Goal: Task Accomplishment & Management: Use online tool/utility

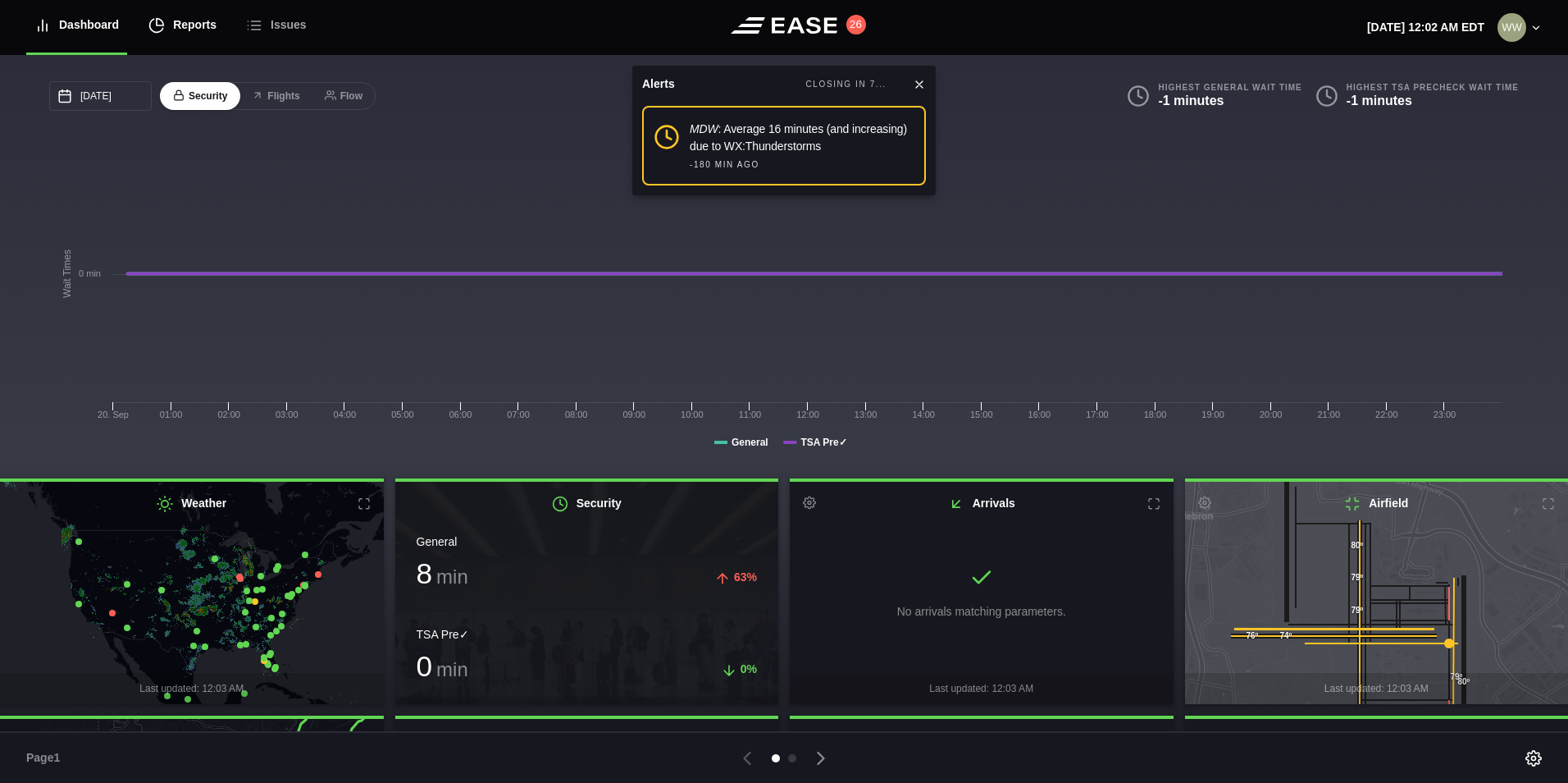
click at [166, 30] on div "Reports" at bounding box center [182, 24] width 68 height 55
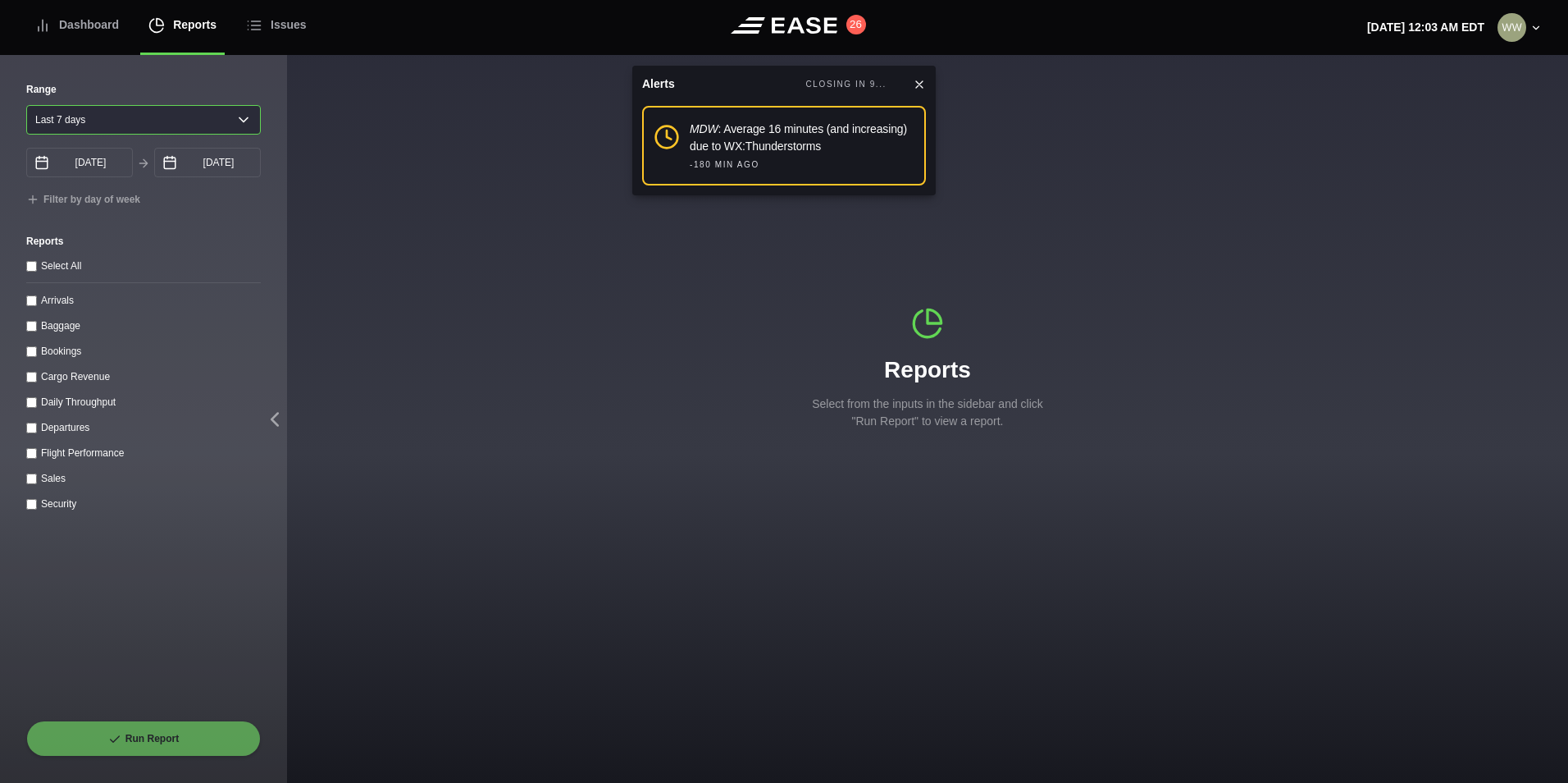
click at [47, 119] on select "[DATE] Last 7 days Last 14 days Last 30 days Last 6 weeks" at bounding box center [143, 120] width 234 height 29
select select "1"
click at [26, 105] on select "Yesterday Last 7 days Last 14 days Last 30 days Last 6 weeks" at bounding box center [143, 120] width 234 height 29
type input "09/20/2025"
click at [29, 306] on input "Arrivals" at bounding box center [31, 300] width 10 height 10
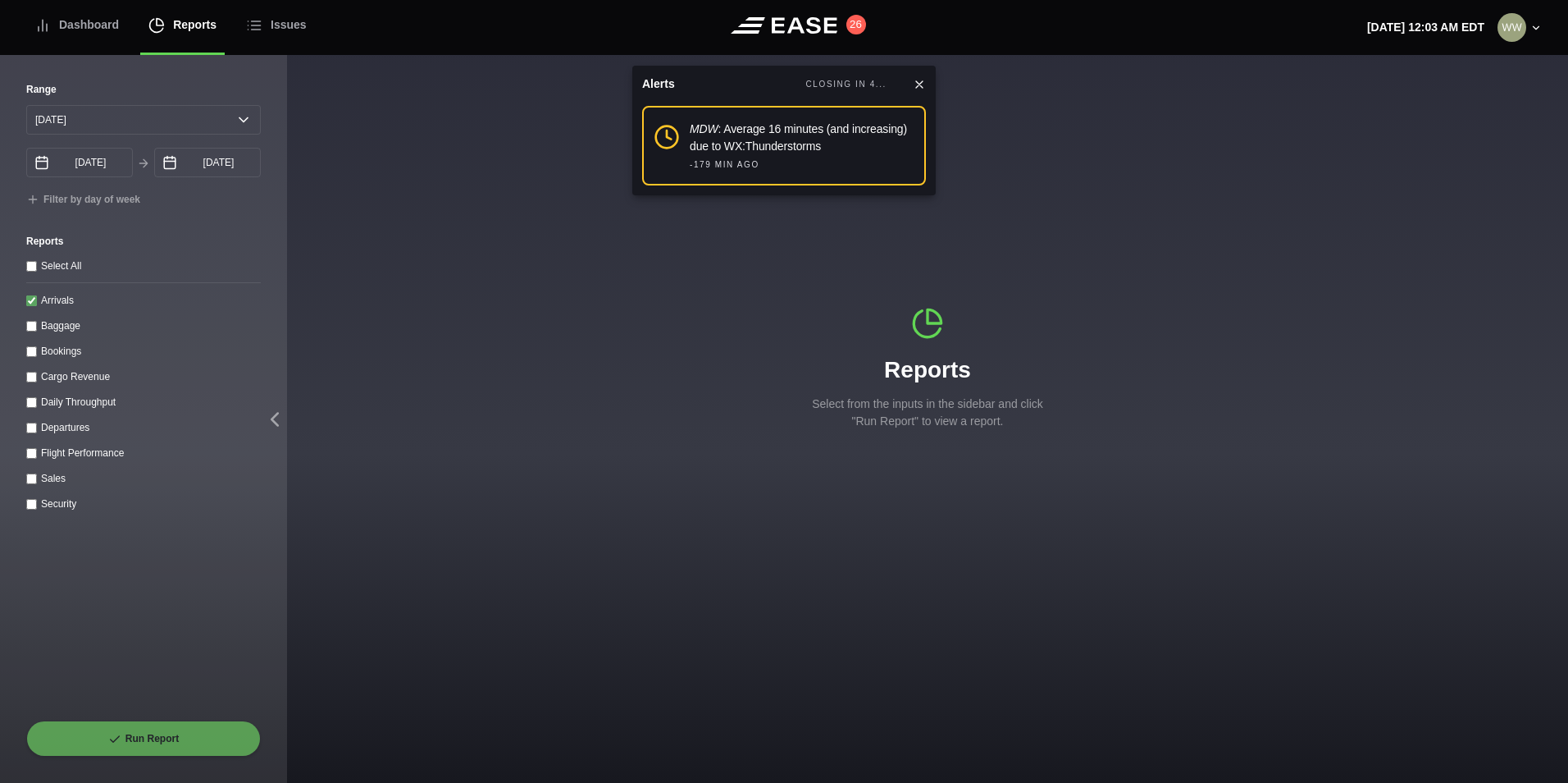
checkbox input "true"
click at [170, 751] on button "Run Report" at bounding box center [143, 738] width 234 height 36
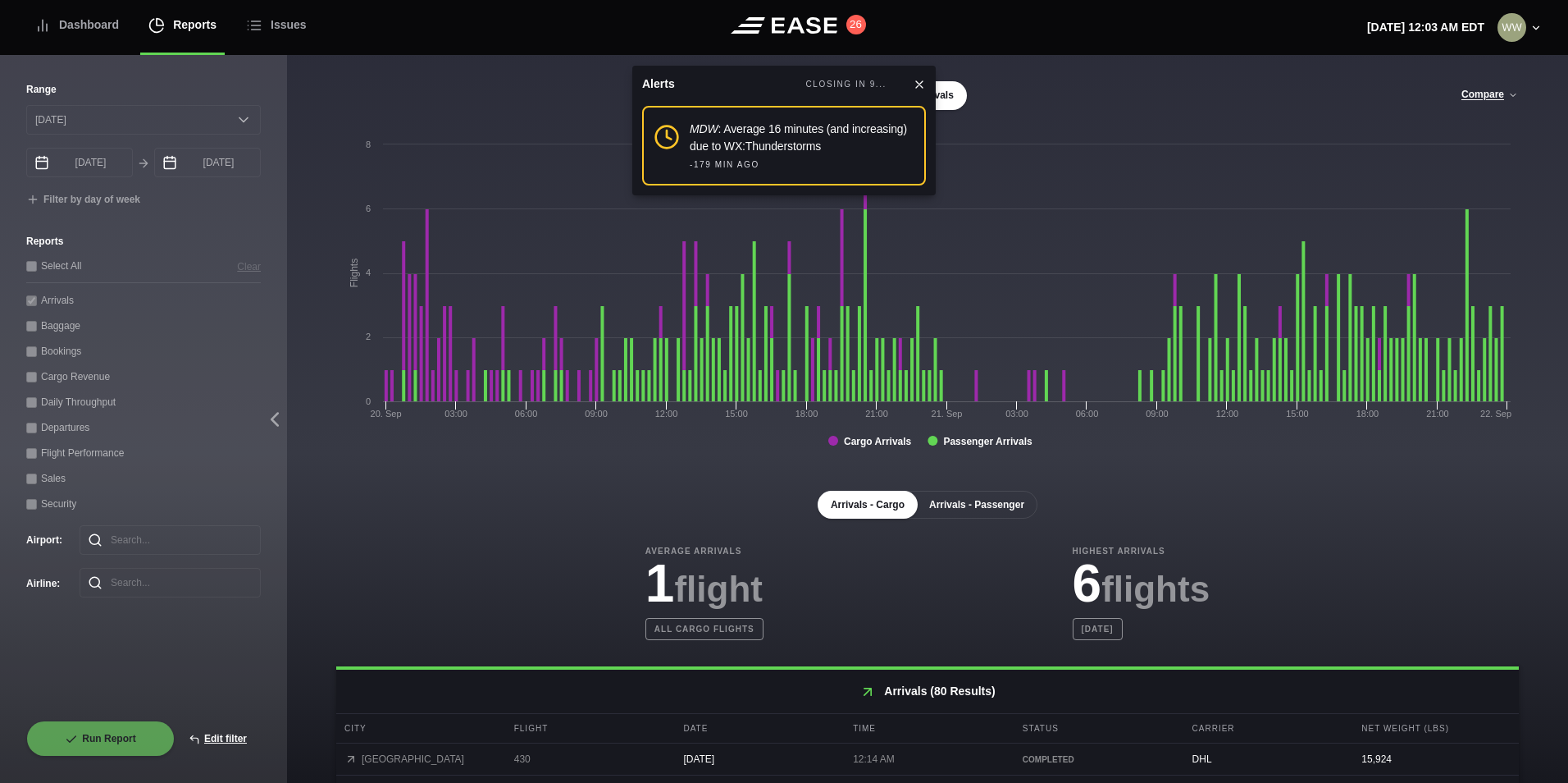
click at [925, 509] on button "Arrivals - Passenger" at bounding box center [976, 504] width 121 height 28
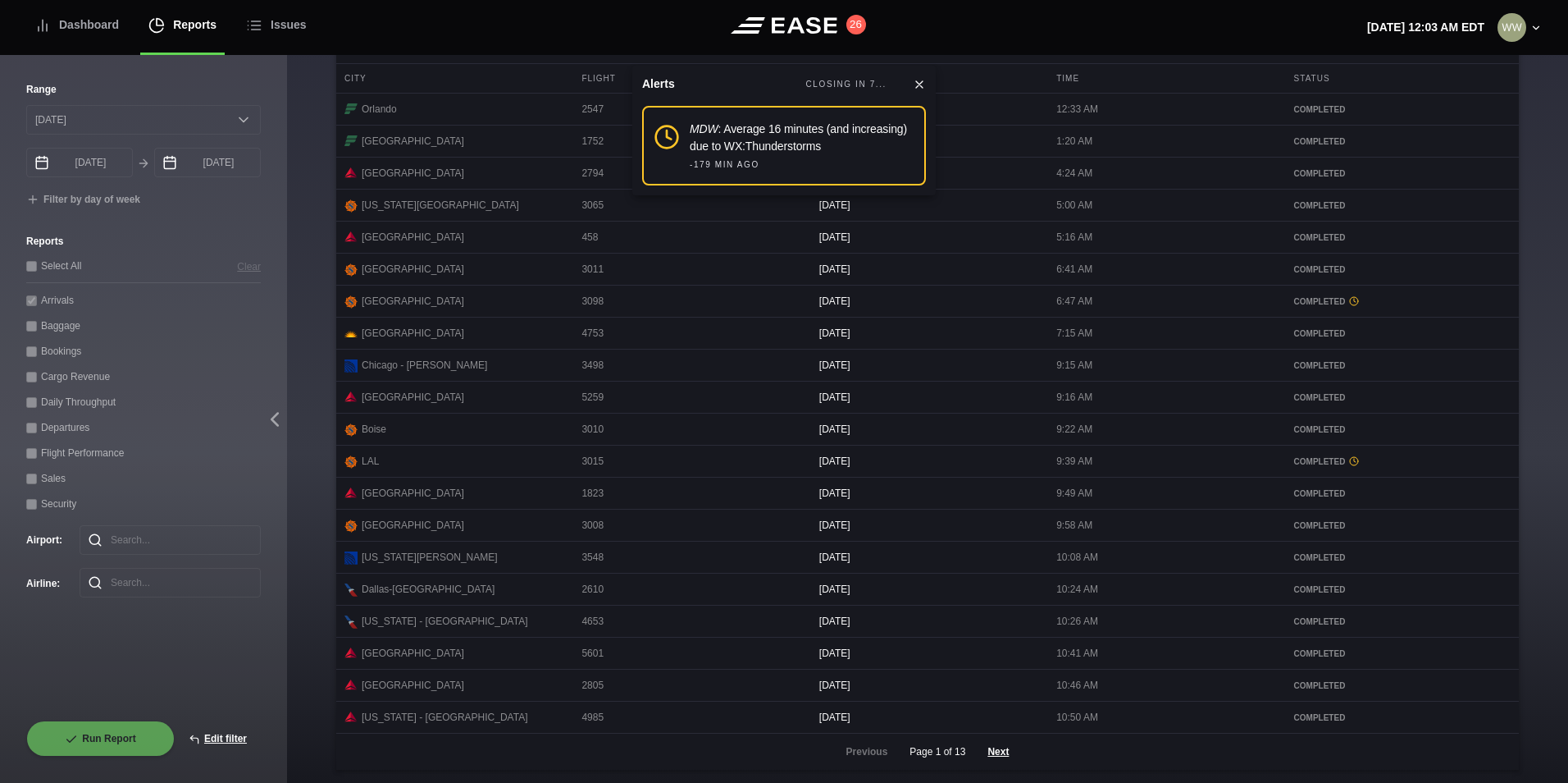
scroll to position [671, 0]
click at [997, 753] on button "Next" at bounding box center [998, 751] width 49 height 36
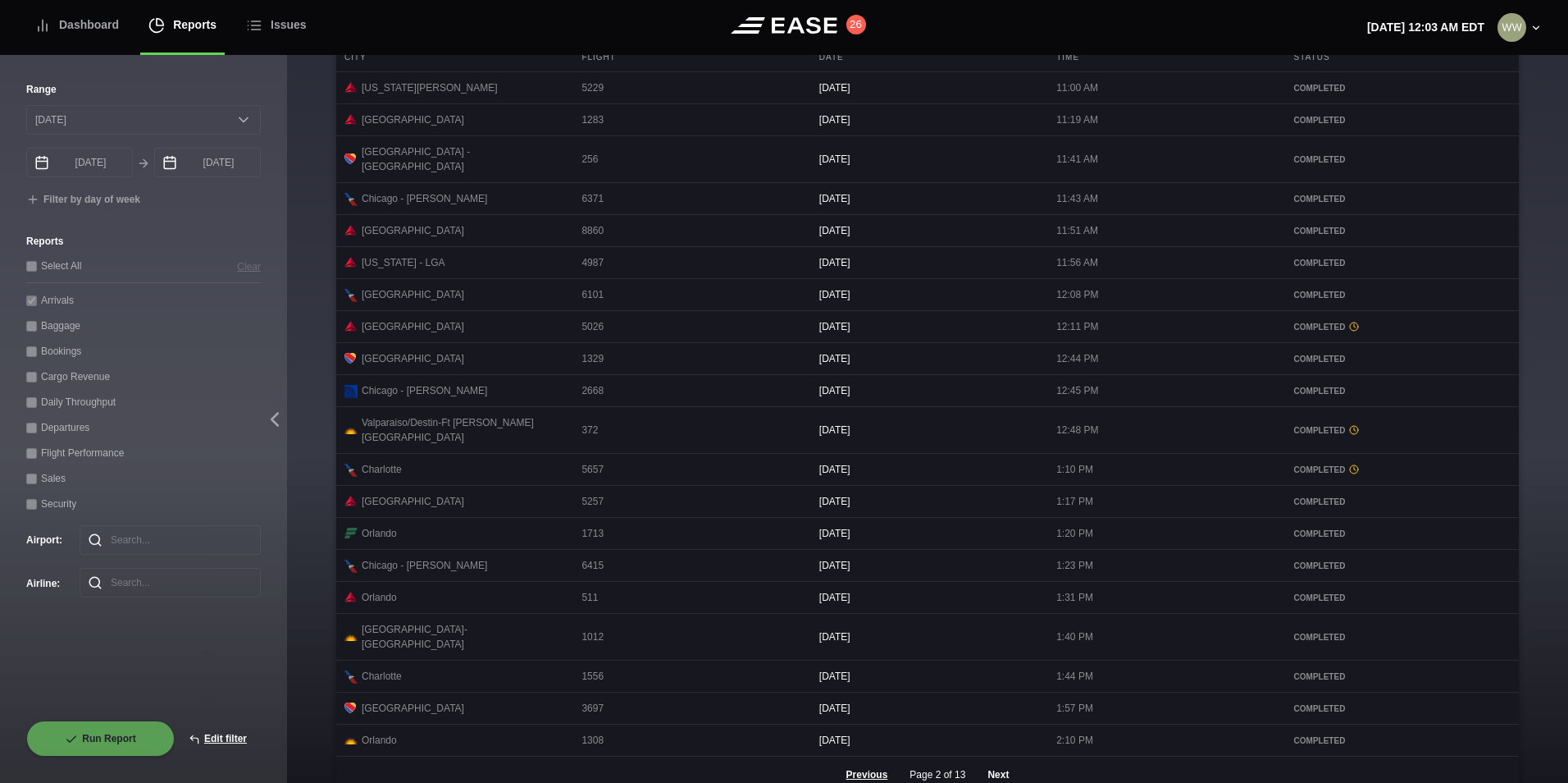
click at [987, 757] on button "Next" at bounding box center [998, 775] width 49 height 36
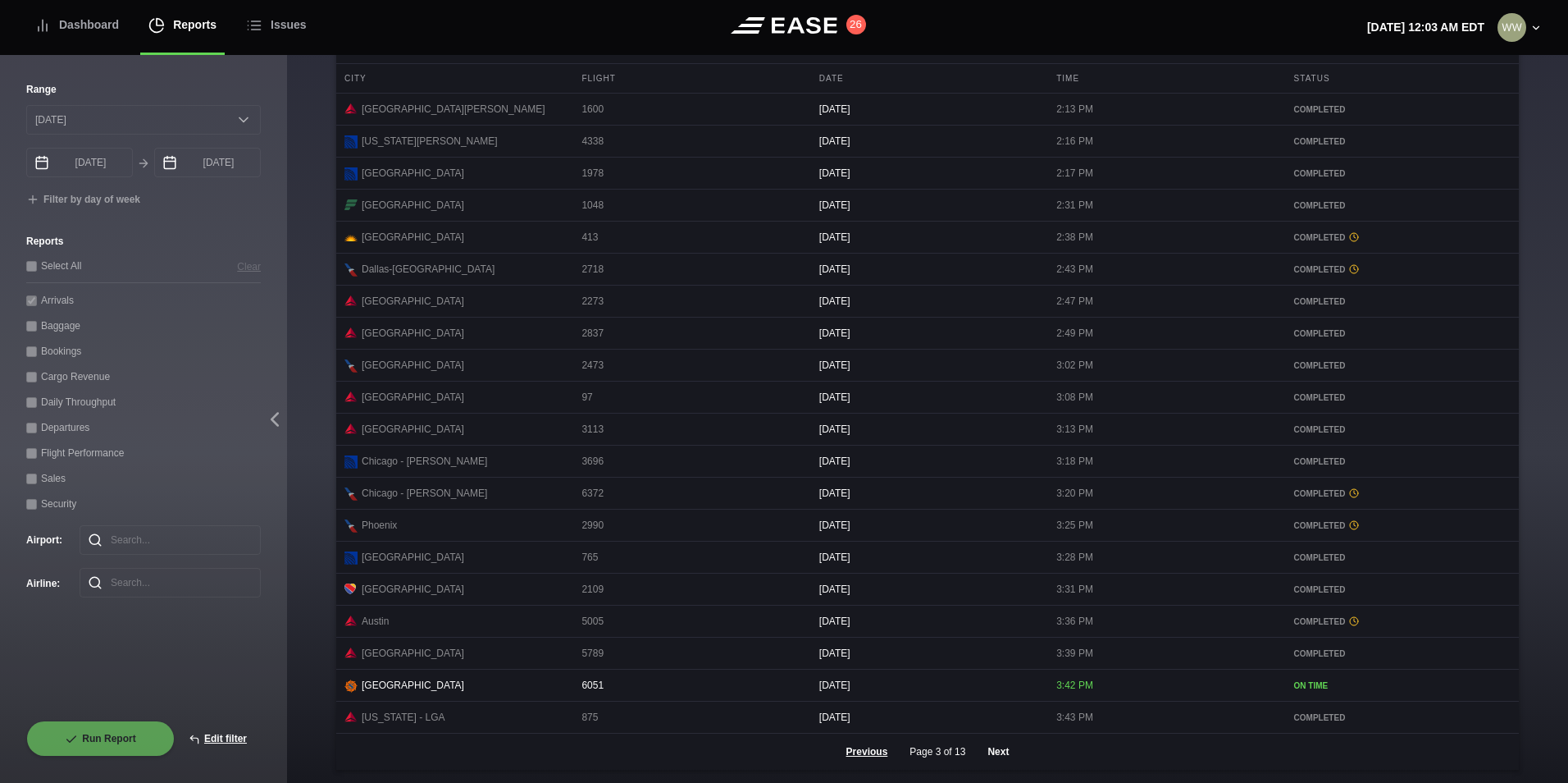
click at [1011, 755] on button "Next" at bounding box center [998, 751] width 49 height 36
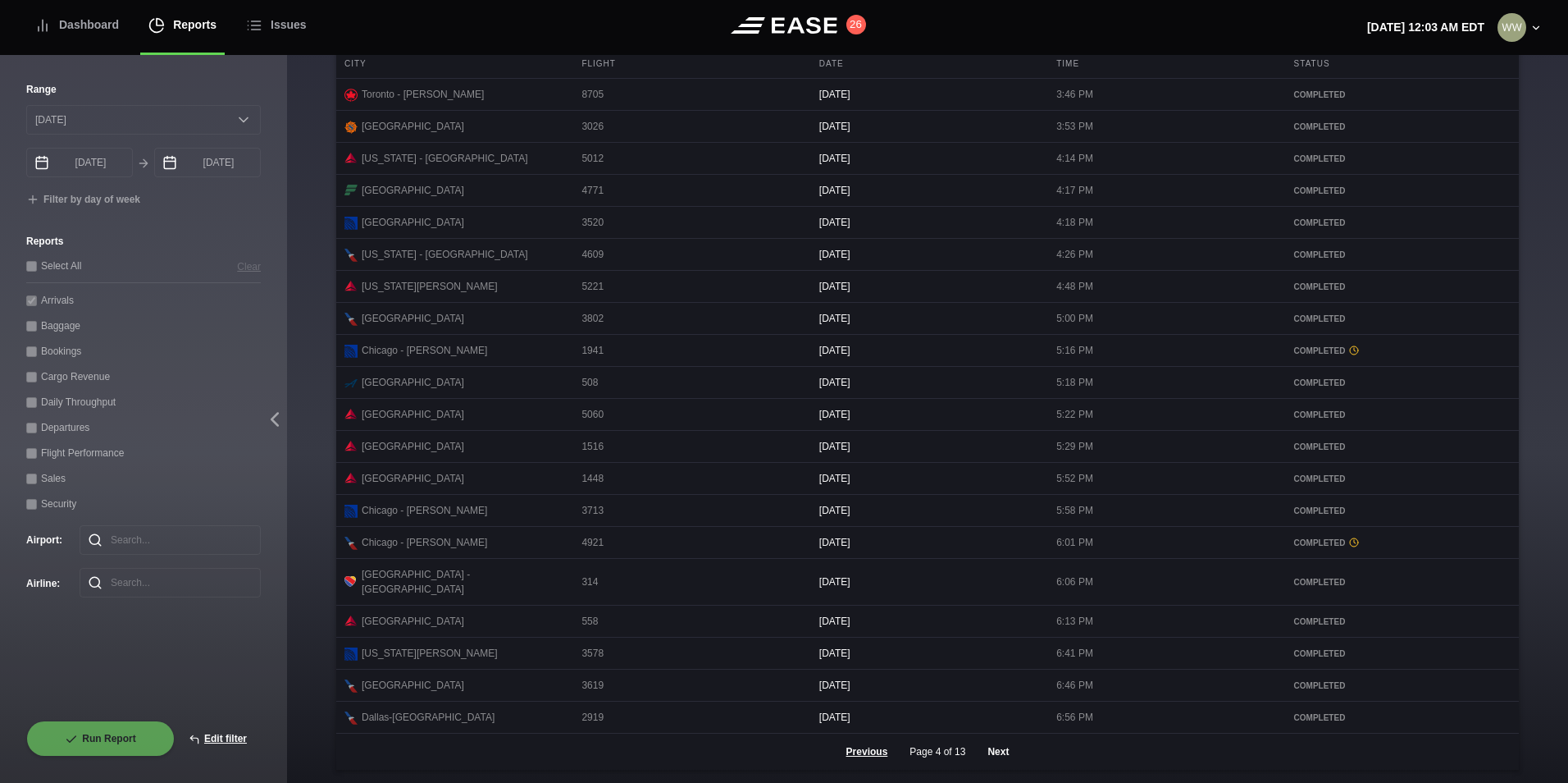
click at [1003, 747] on button "Next" at bounding box center [998, 751] width 49 height 36
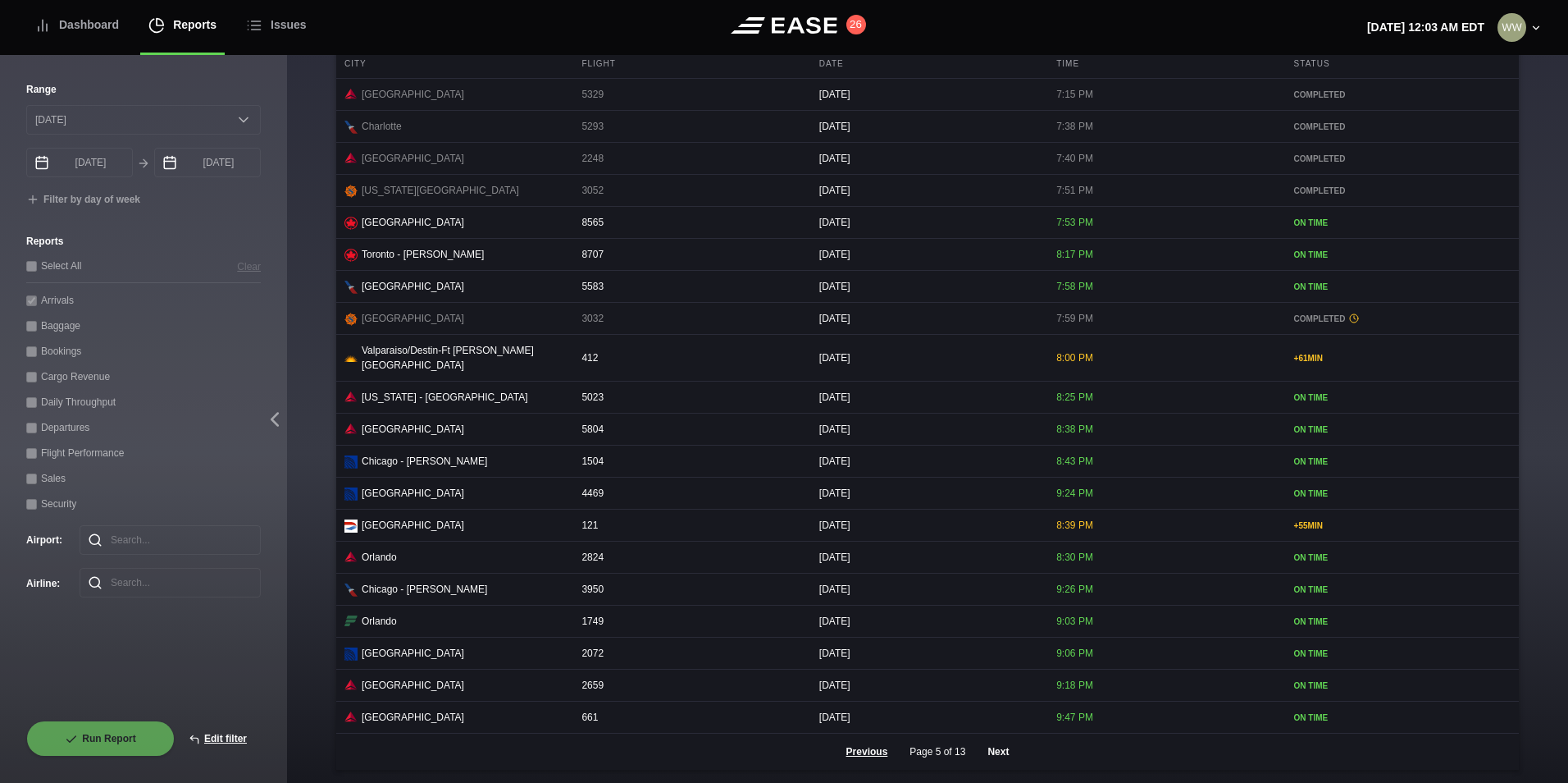
click at [987, 757] on button "Next" at bounding box center [998, 751] width 49 height 36
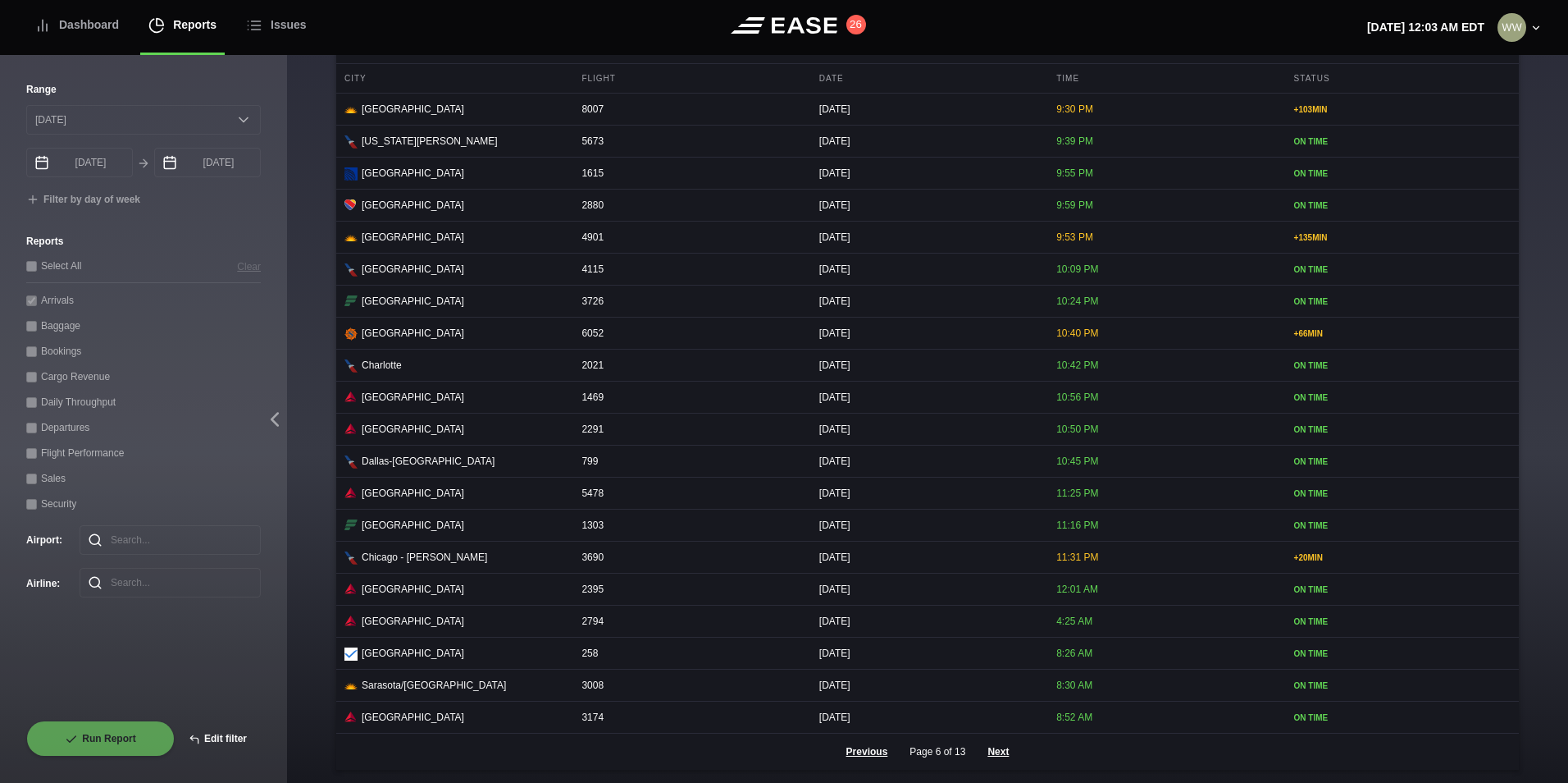
click at [243, 743] on button "Edit filter" at bounding box center [218, 738] width 87 height 36
select select "0"
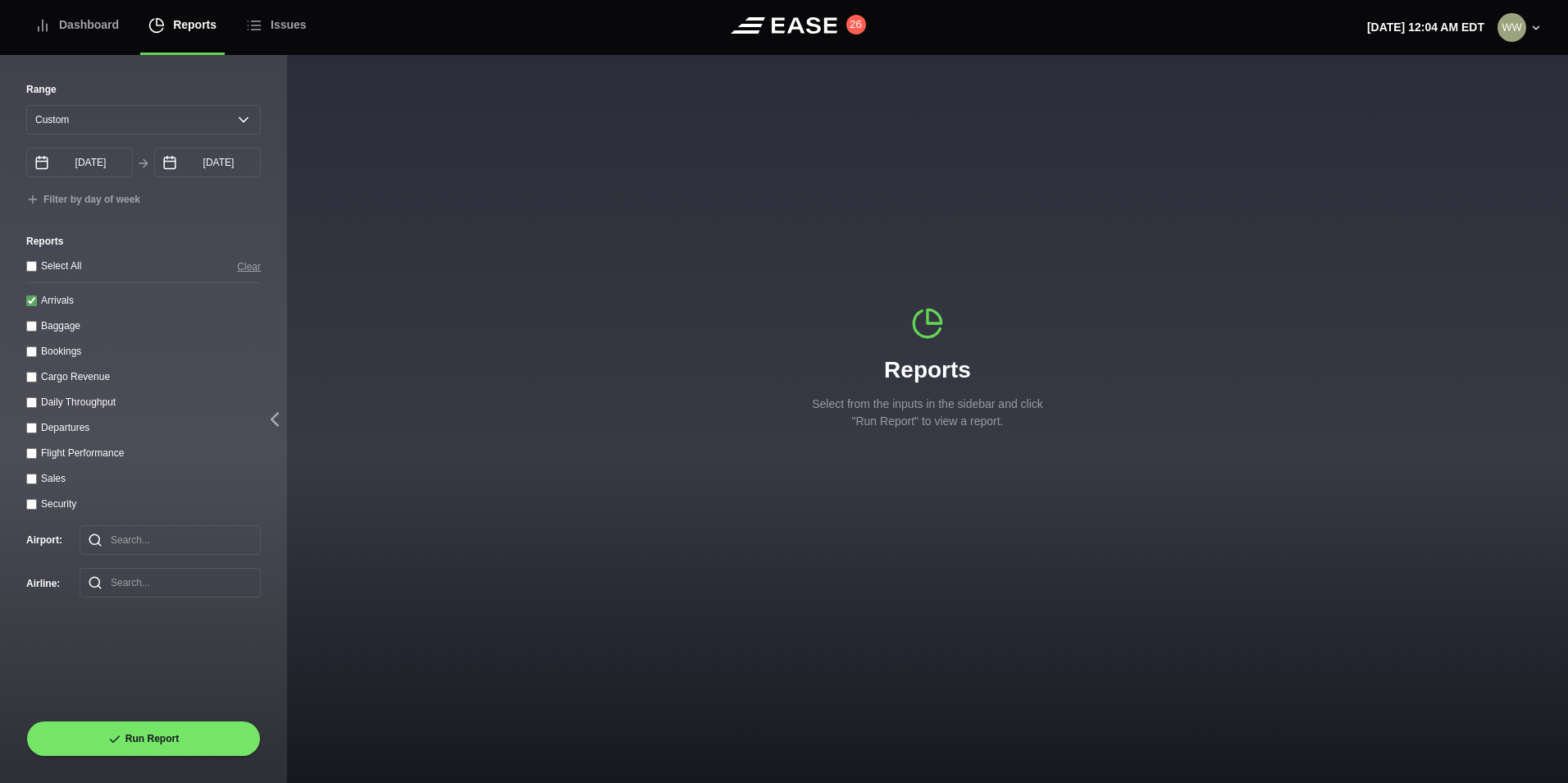
click at [29, 306] on input "Arrivals" at bounding box center [31, 300] width 10 height 10
checkbox input "false"
click at [31, 433] on input "Departures" at bounding box center [31, 427] width 10 height 10
checkbox input "true"
click at [52, 123] on select "Yesterday Last 7 days Last 14 days Last 30 days Last 6 weeks Custom" at bounding box center [143, 120] width 234 height 29
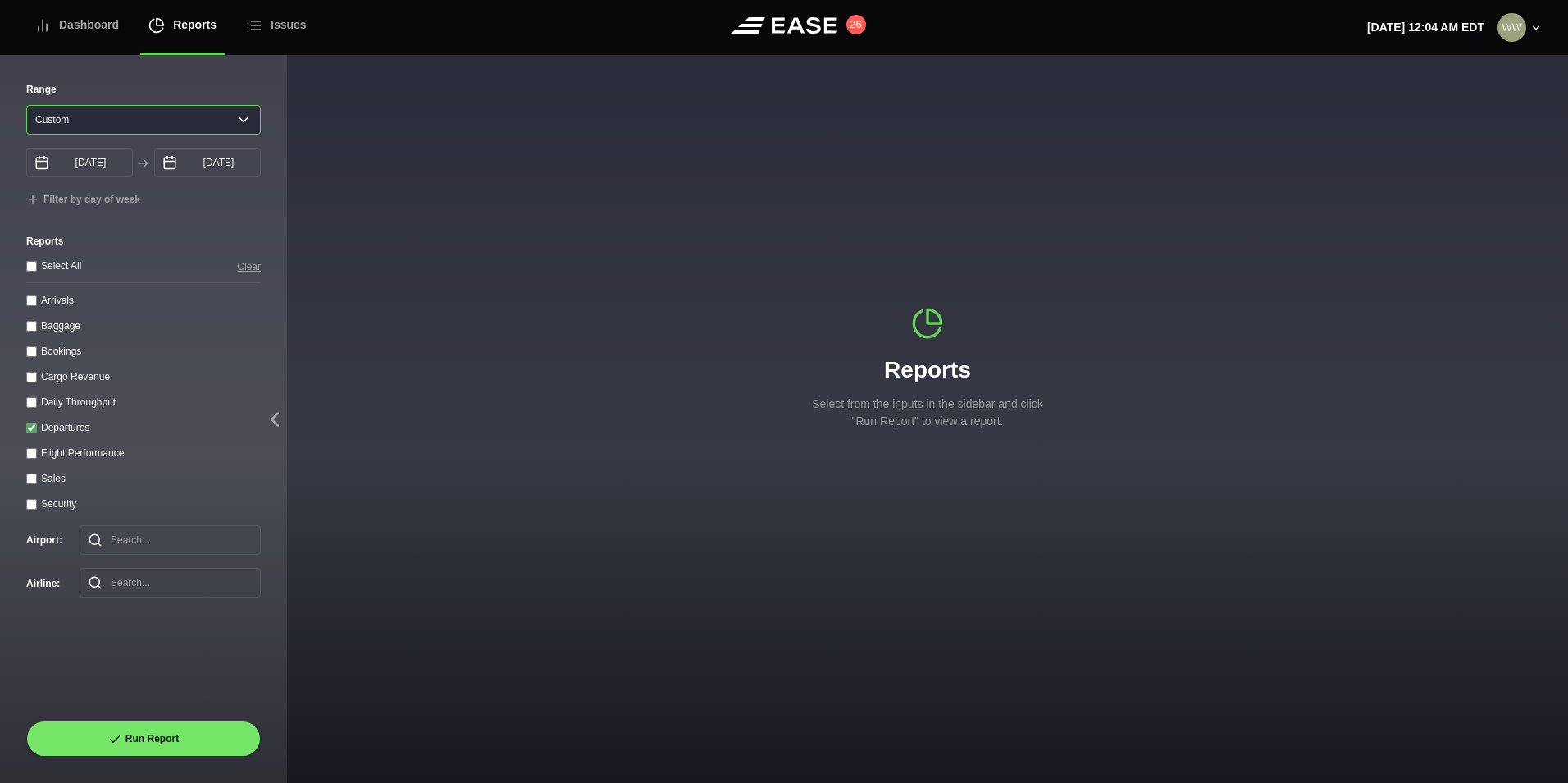
select select "1"
click at [26, 105] on select "Yesterday Last 7 days Last 14 days Last 30 days Last 6 weeks Custom" at bounding box center [143, 120] width 234 height 29
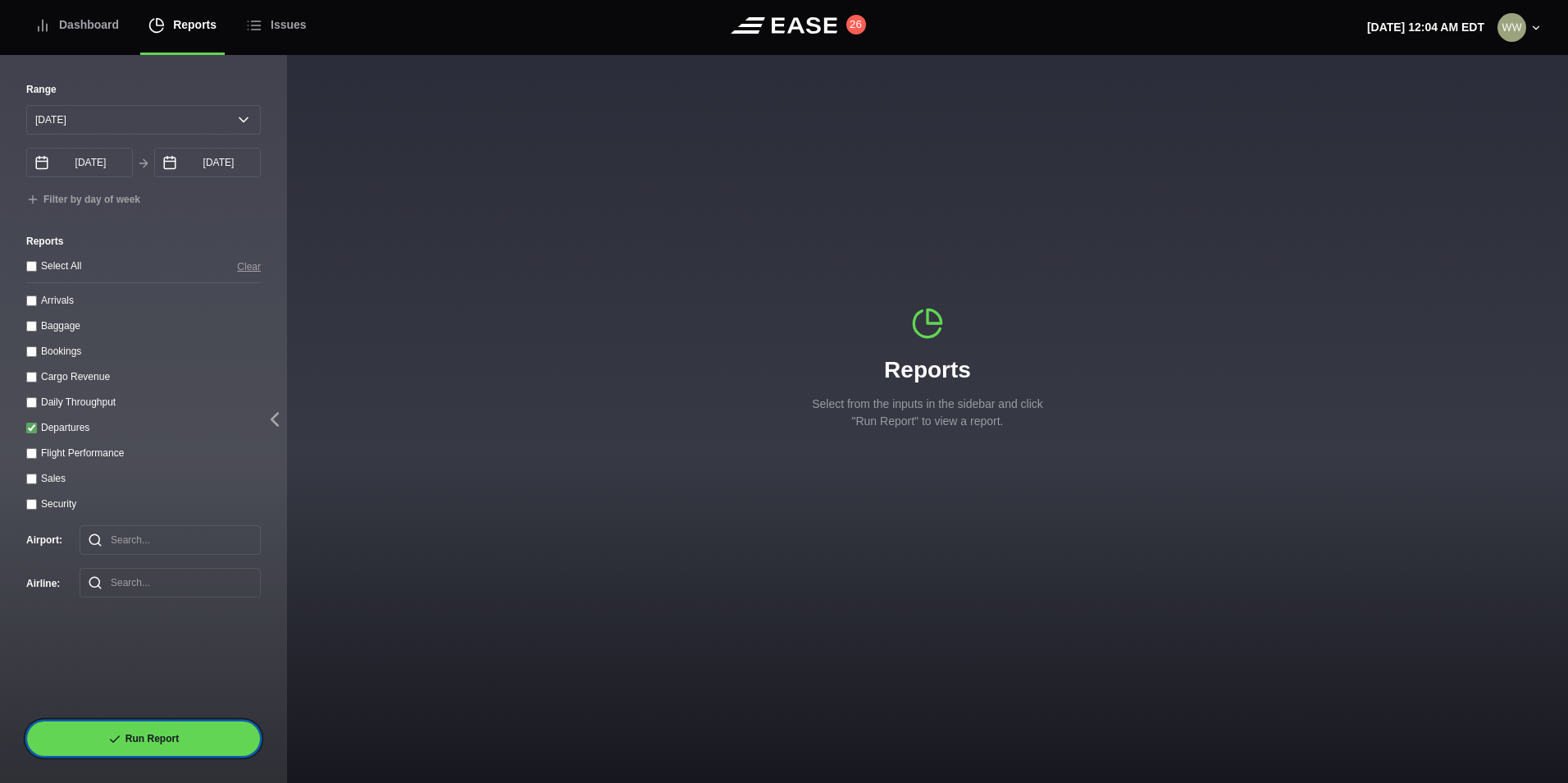
click at [104, 733] on button "Run Report" at bounding box center [143, 738] width 234 height 36
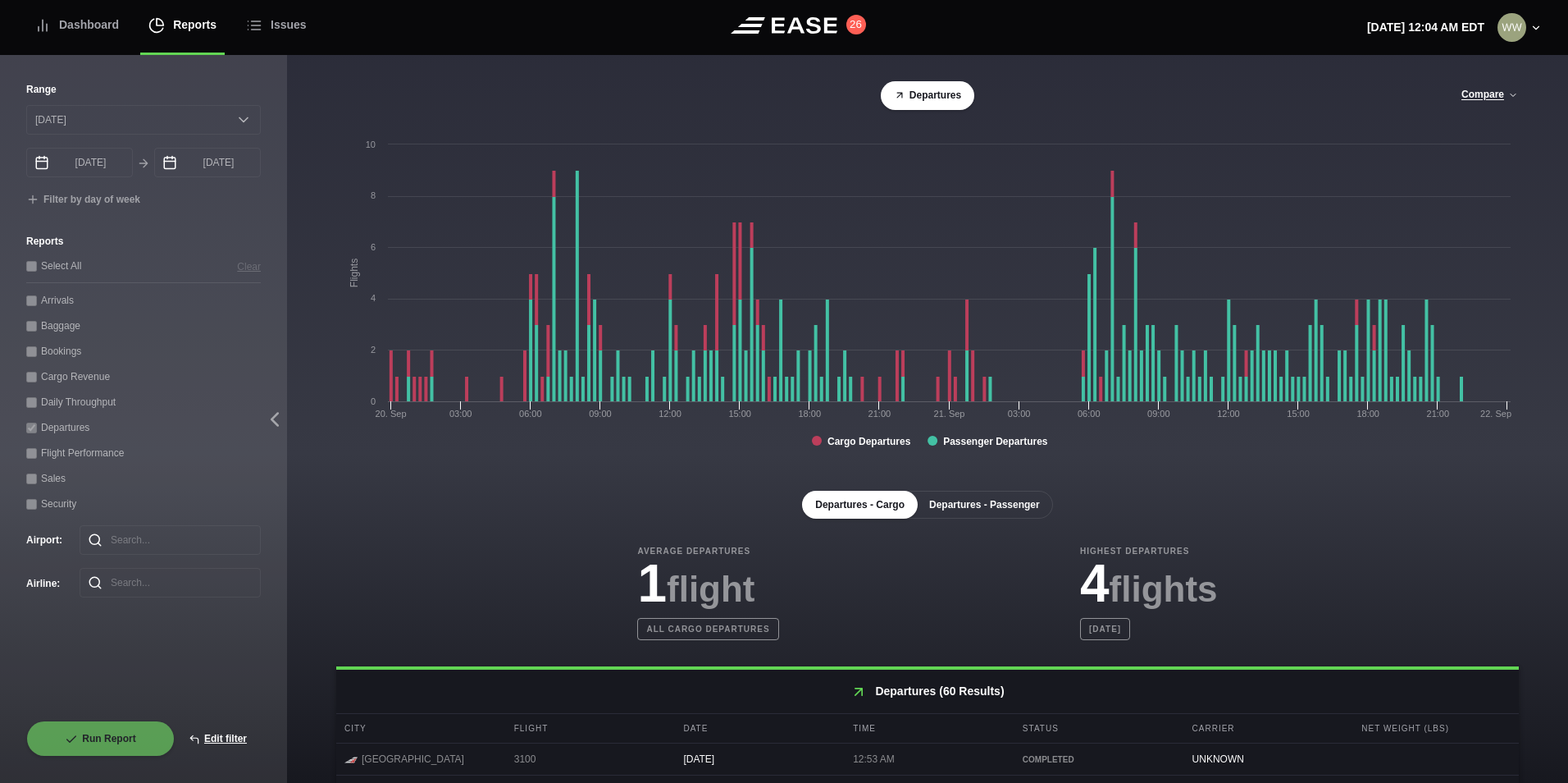
click at [948, 503] on button "Departures - Passenger" at bounding box center [985, 504] width 137 height 28
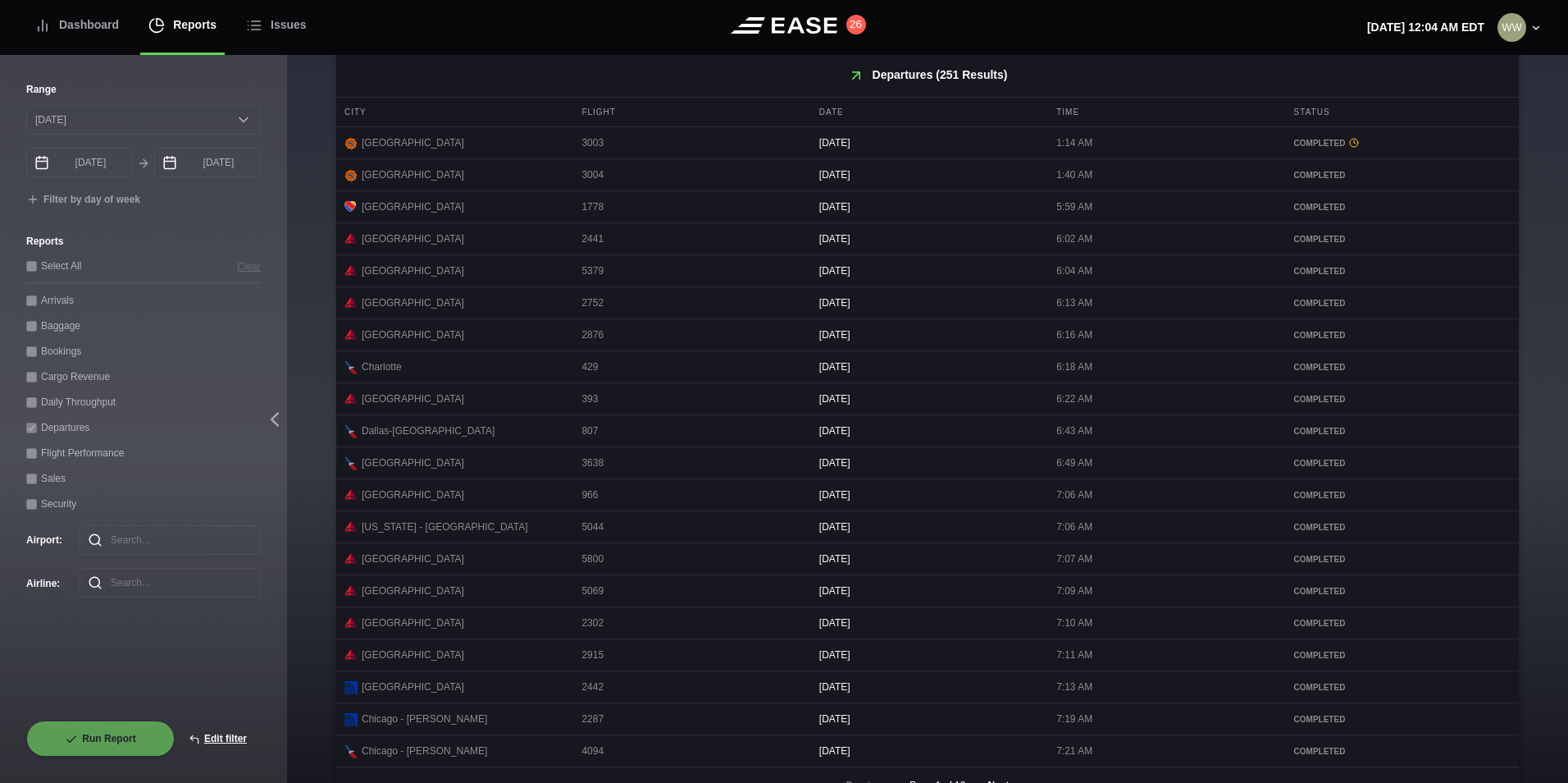
scroll to position [656, 0]
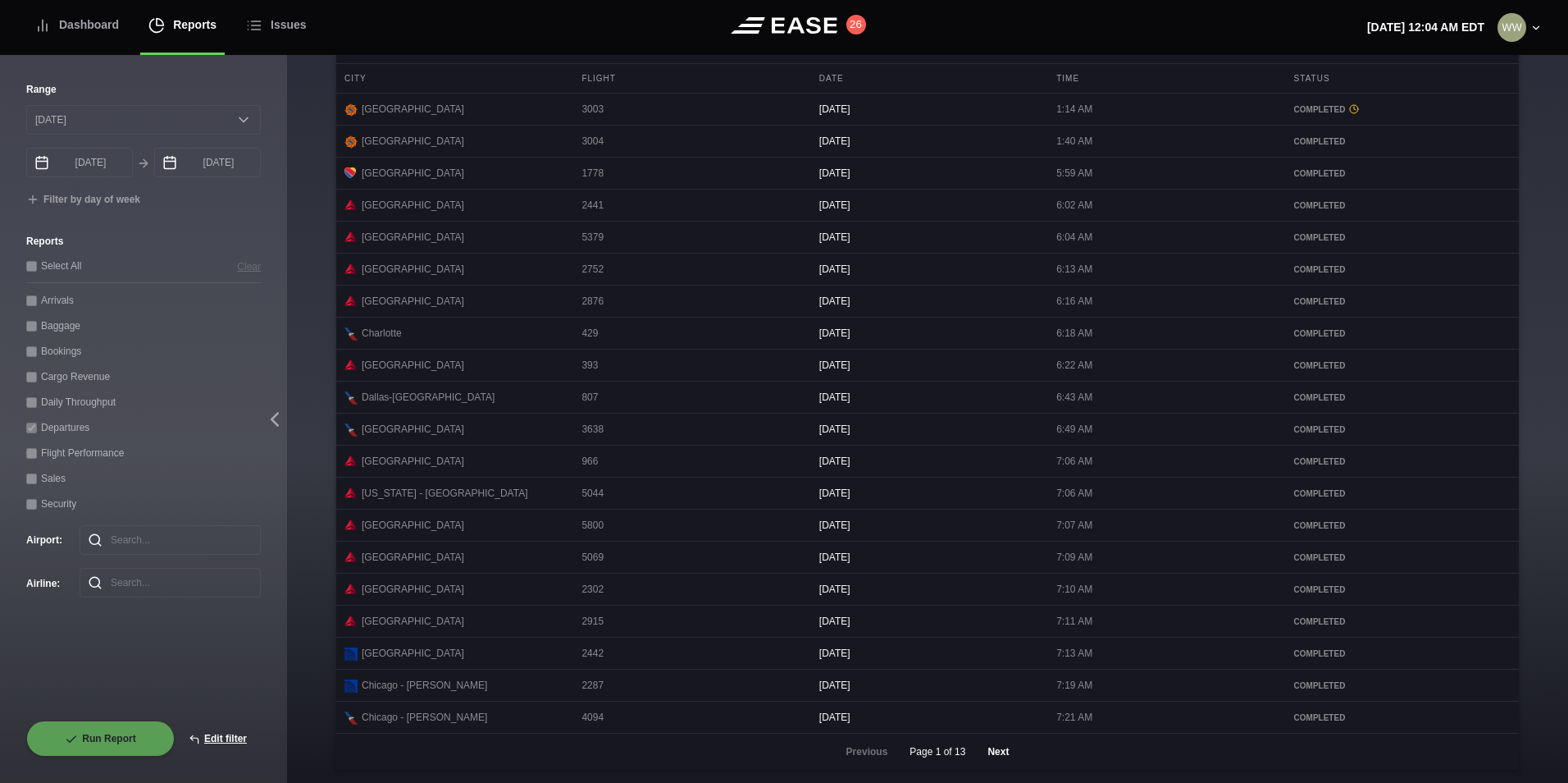
click at [982, 765] on button "Next" at bounding box center [998, 751] width 49 height 36
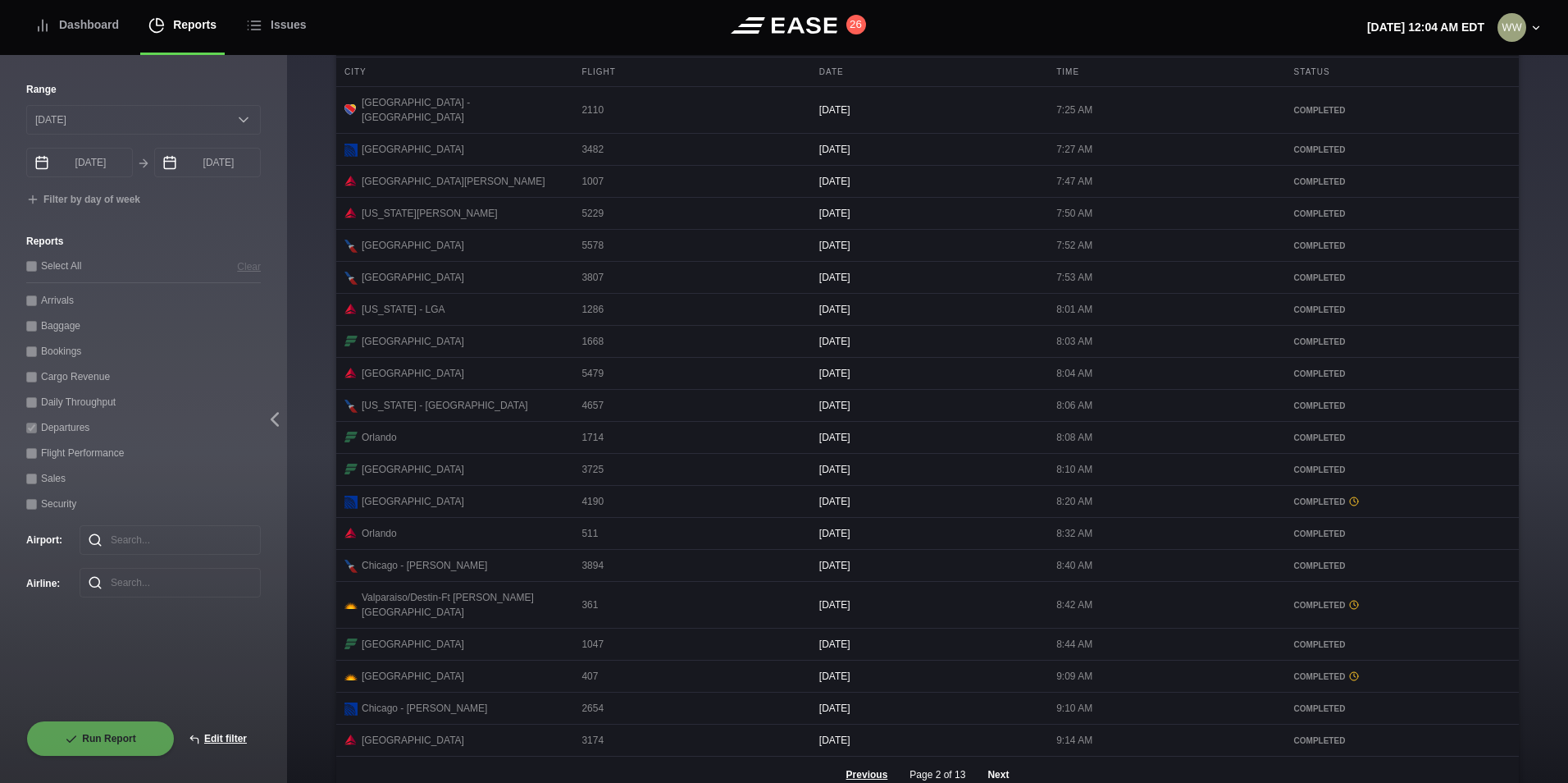
click at [990, 759] on button "Next" at bounding box center [998, 775] width 49 height 36
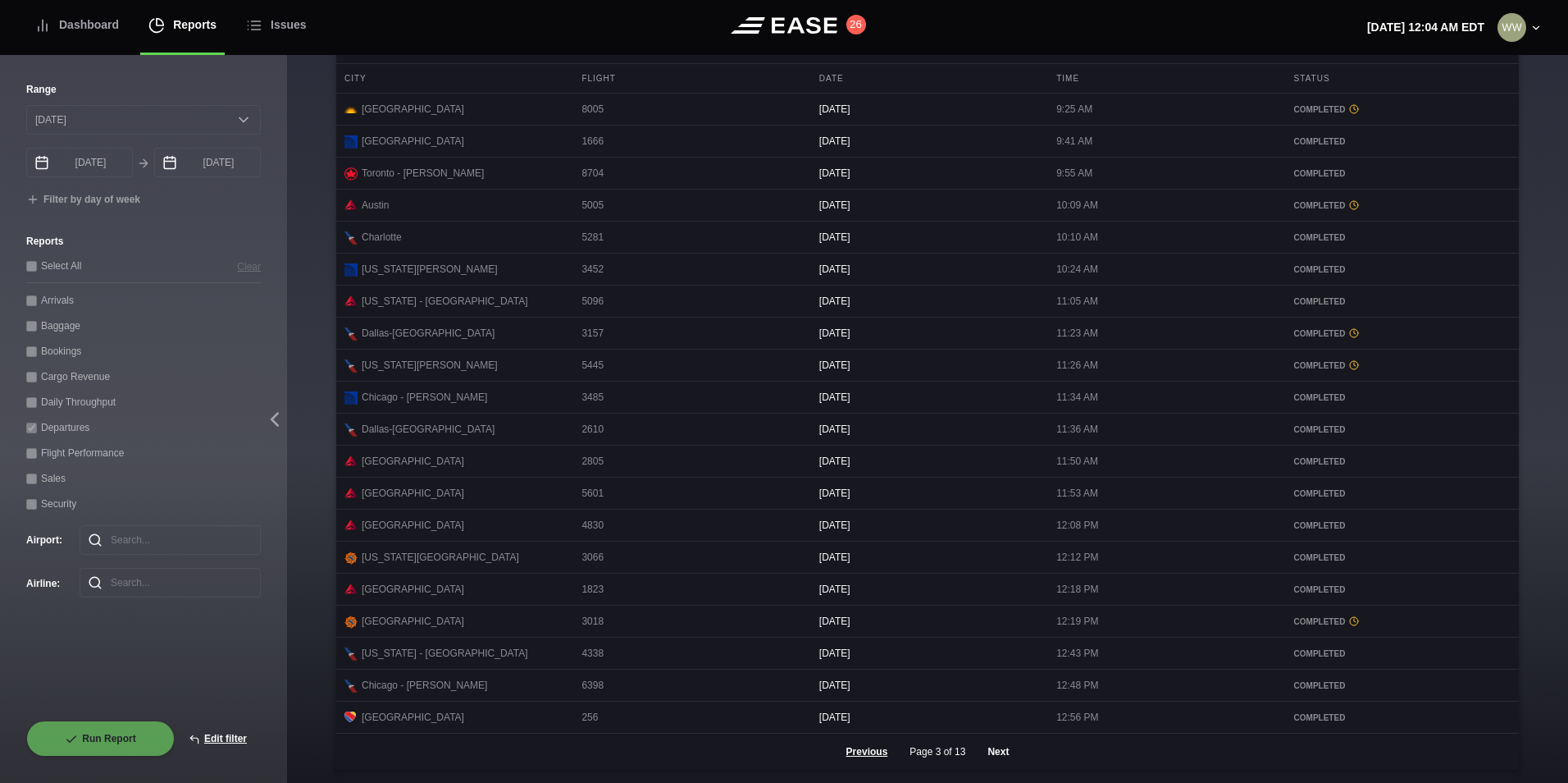
click at [996, 765] on button "Next" at bounding box center [998, 751] width 49 height 36
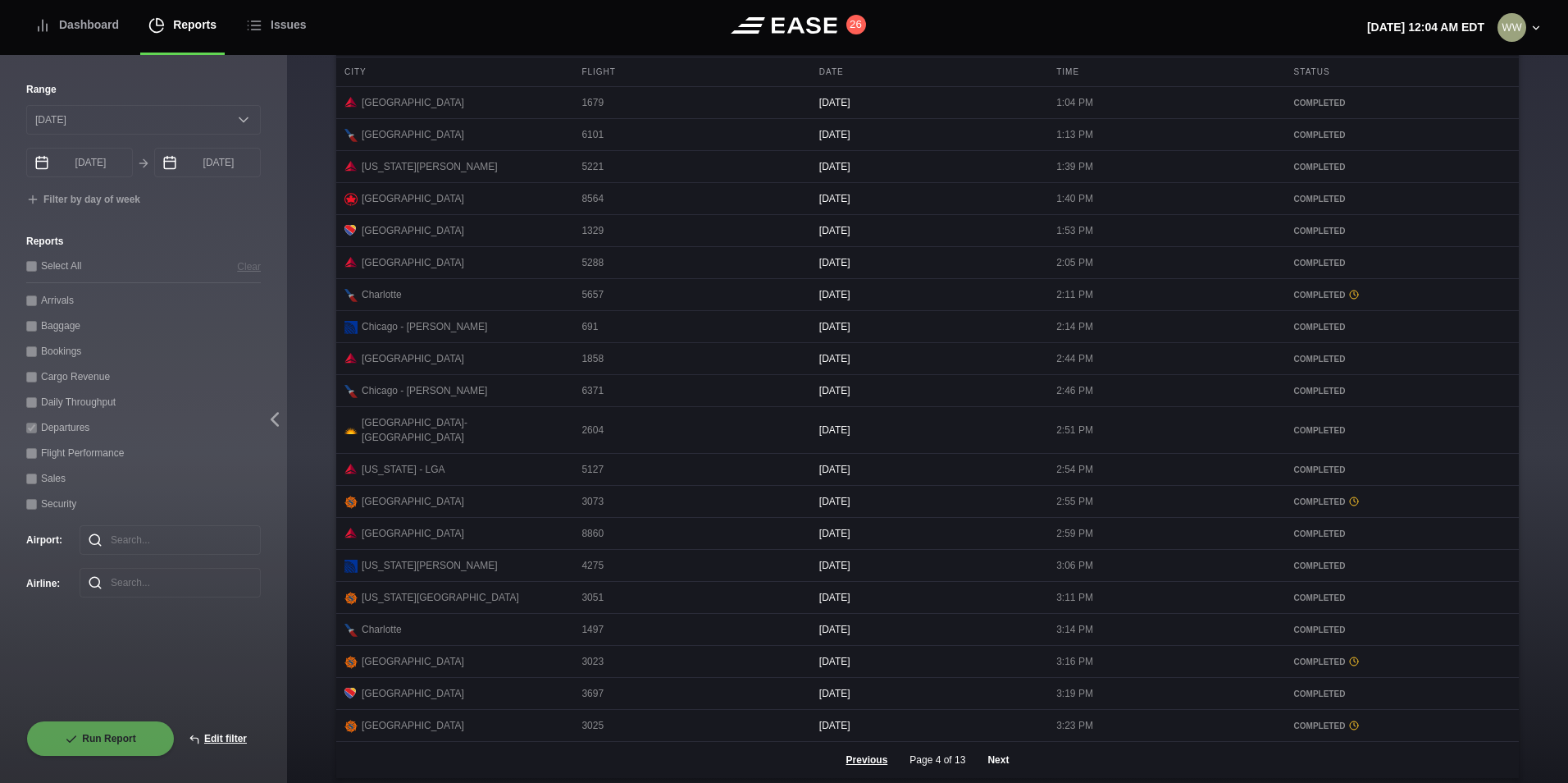
click at [1003, 768] on button "Next" at bounding box center [998, 759] width 49 height 36
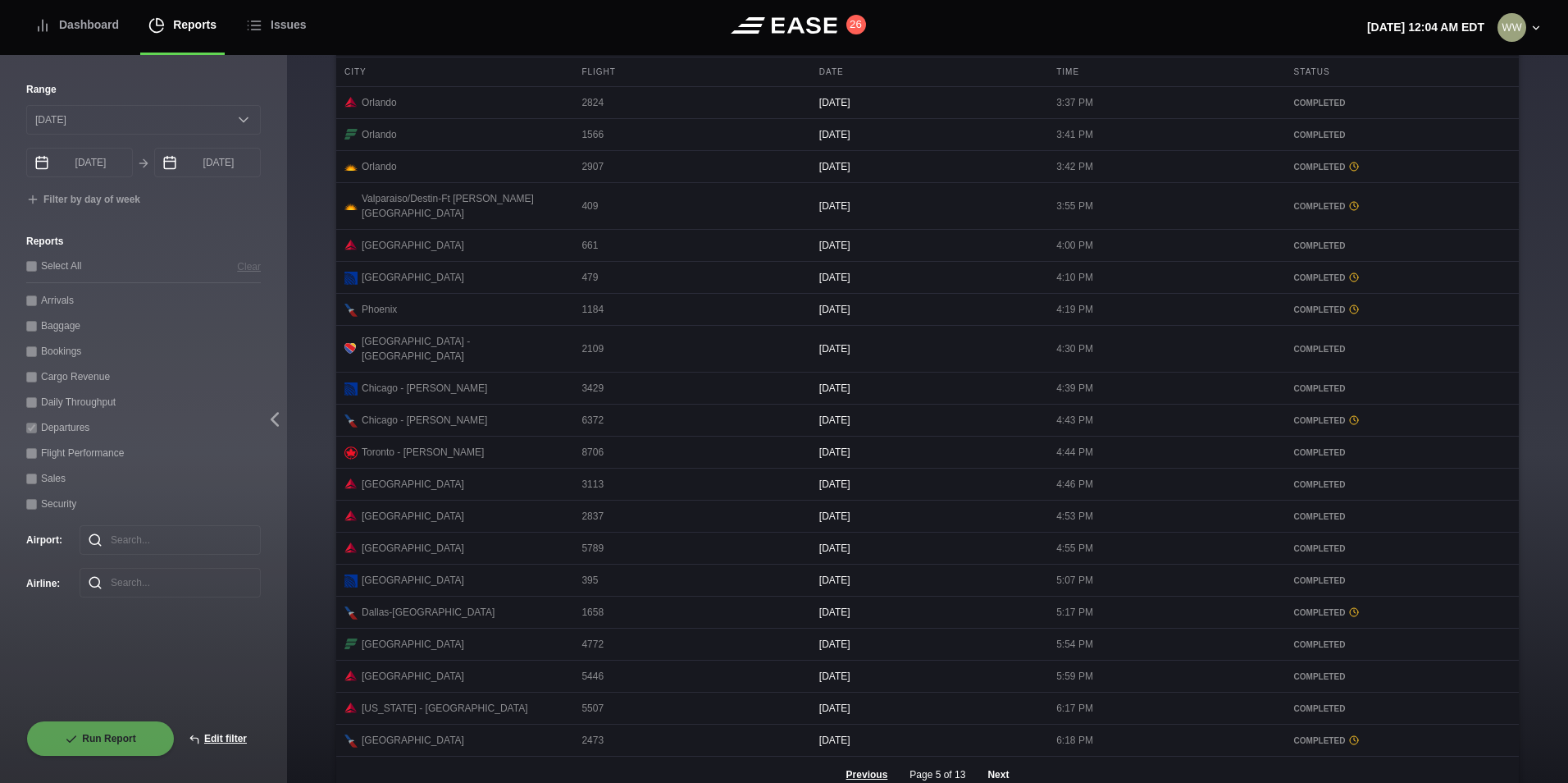
click at [1007, 765] on button "Next" at bounding box center [998, 775] width 49 height 36
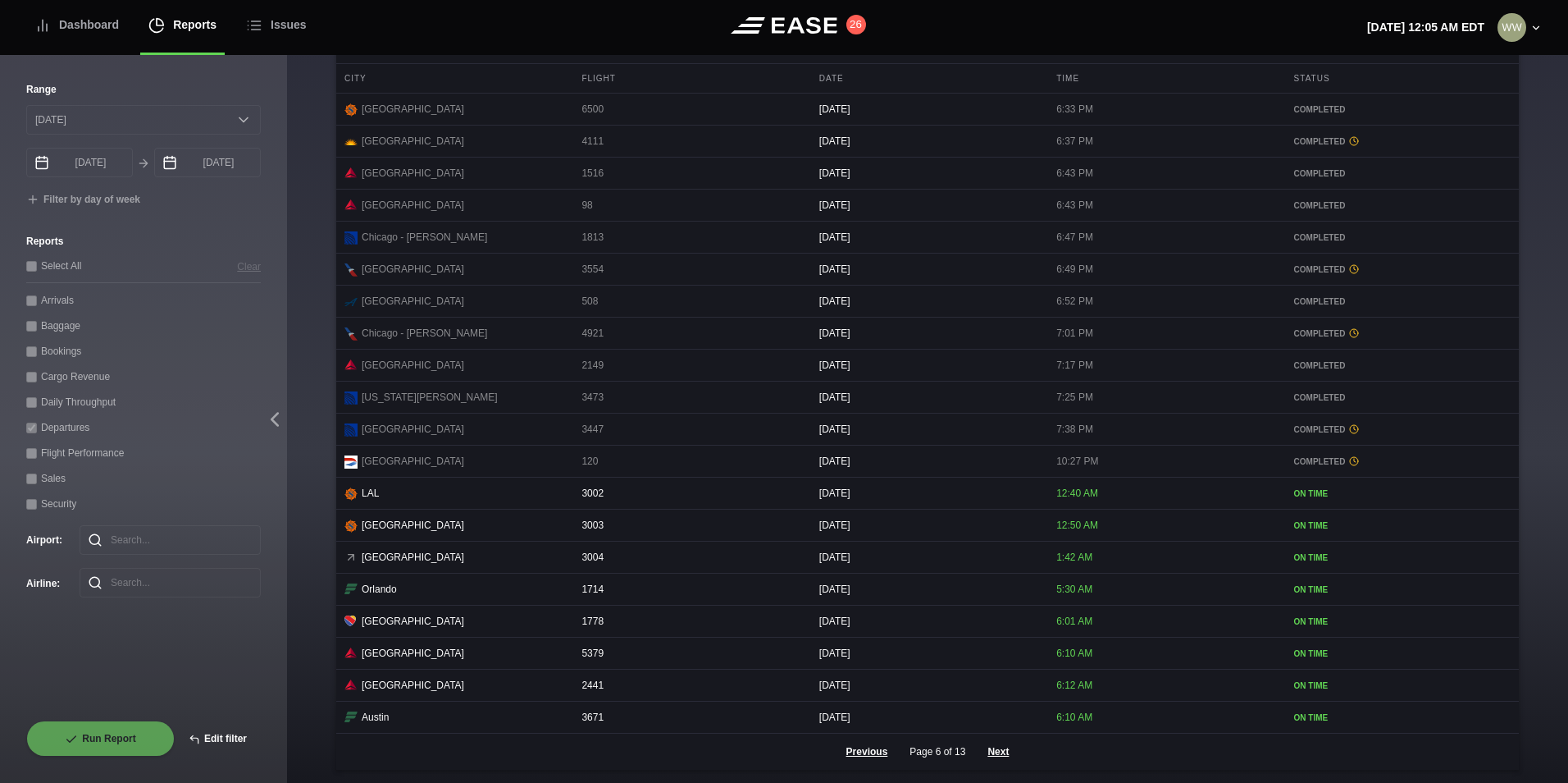
click at [227, 738] on button "Edit filter" at bounding box center [218, 738] width 87 height 36
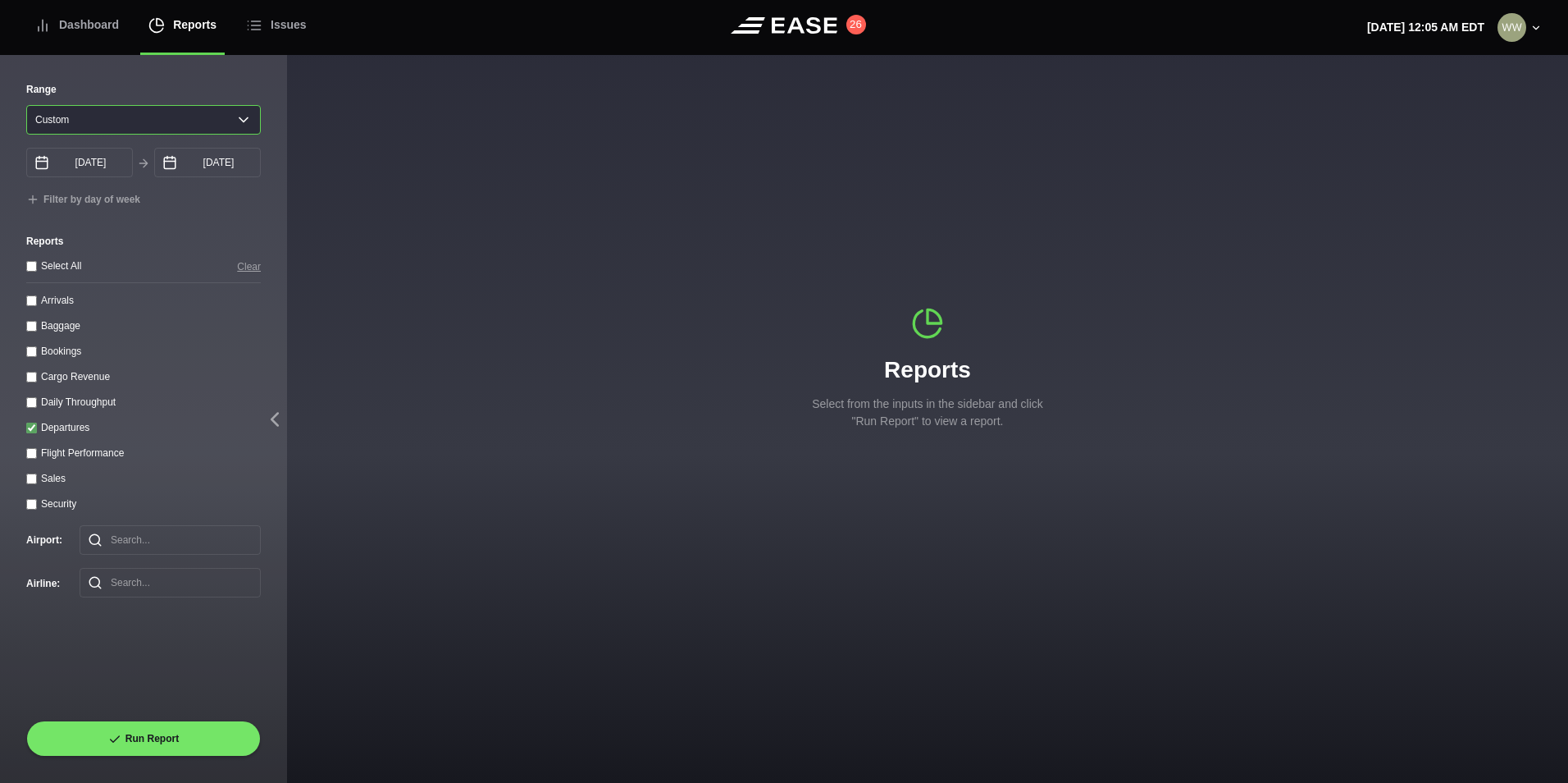
click at [80, 114] on select "Yesterday Last 7 days Last 14 days Last 30 days Last 6 weeks Custom" at bounding box center [143, 120] width 234 height 29
select select "30"
click at [26, 105] on select "Yesterday Last 7 days Last 14 days Last 30 days Last 6 weeks Custom" at bounding box center [143, 120] width 234 height 29
type input "08/22/2025"
click at [33, 430] on input "Departures" at bounding box center [31, 427] width 10 height 10
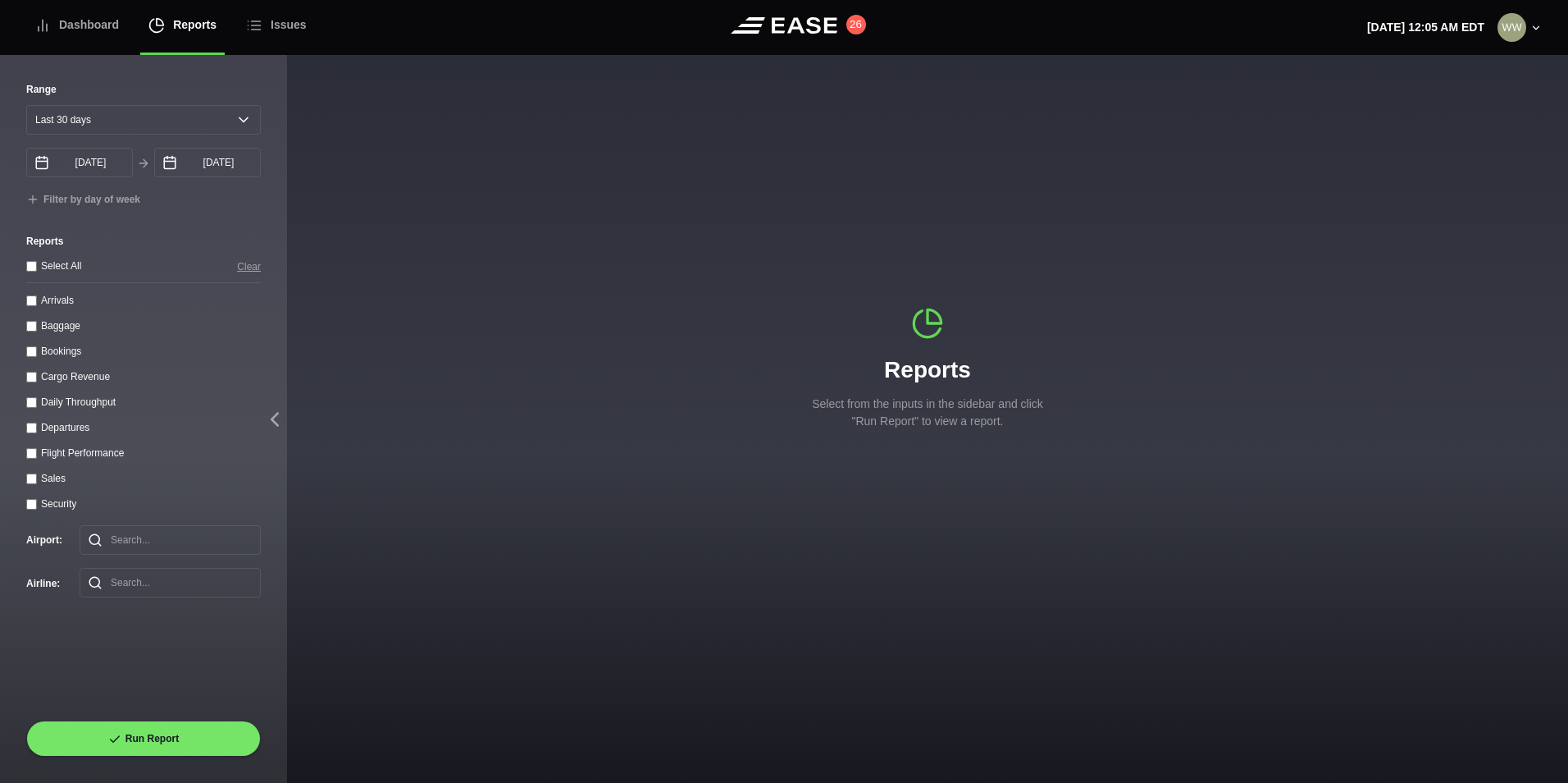
checkbox input "false"
click at [30, 410] on div "Daily Throughput" at bounding box center [143, 402] width 234 height 17
click at [35, 404] on throughput "Daily Throughput" at bounding box center [31, 402] width 10 height 10
checkbox throughput "true"
click at [150, 738] on button "Run Report" at bounding box center [143, 738] width 234 height 36
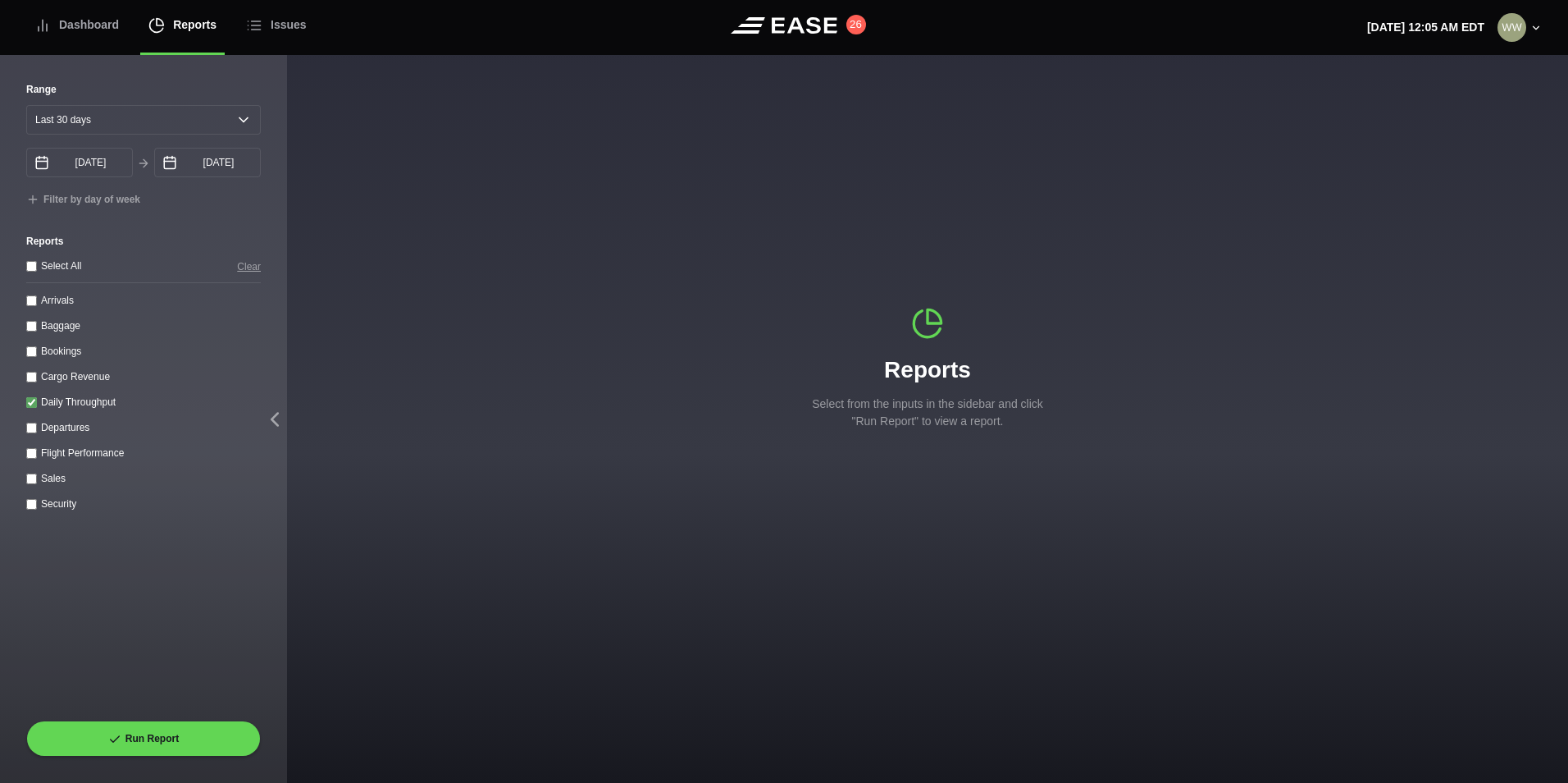
select select "30"
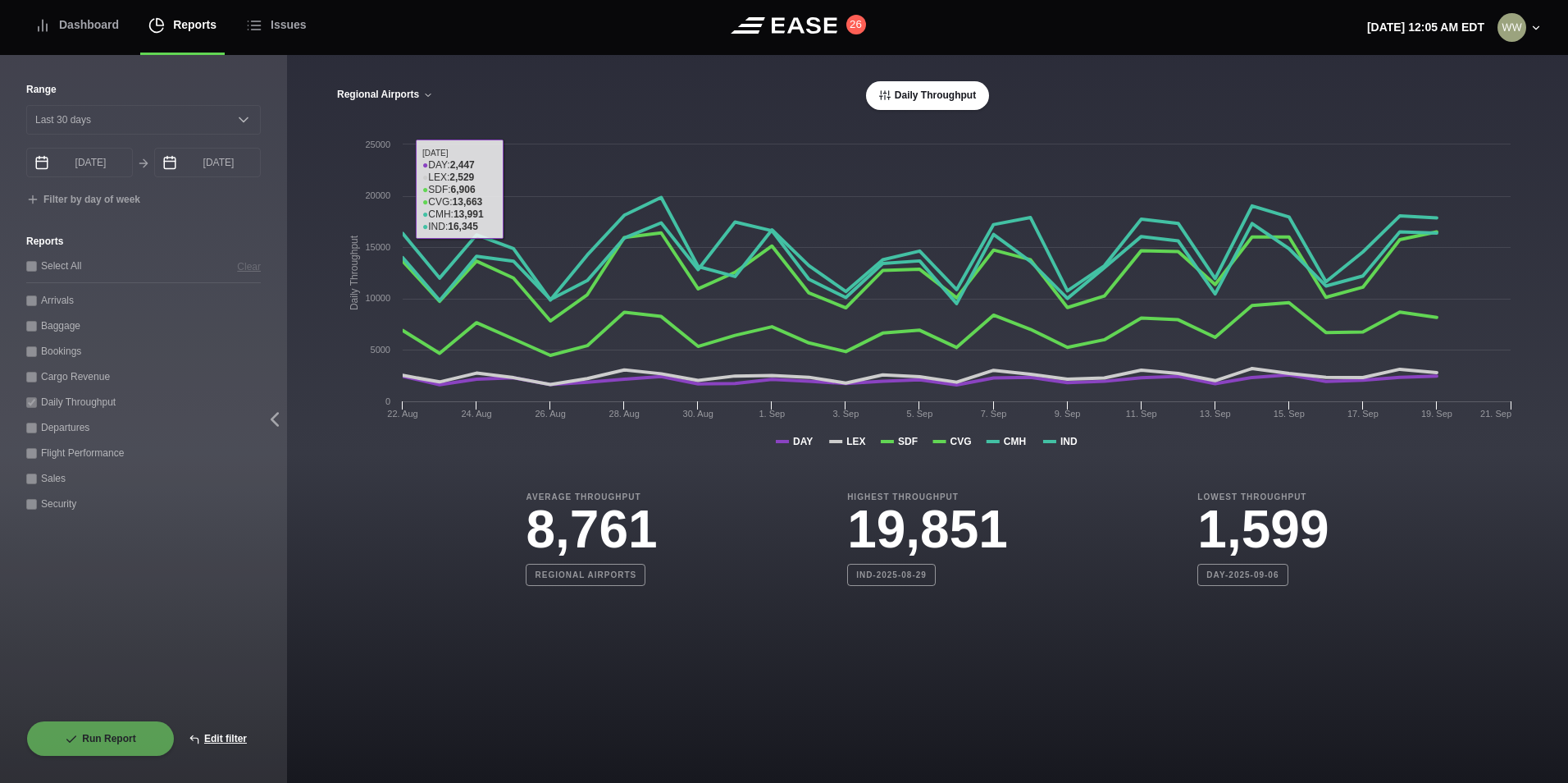
click at [381, 97] on button "Regional Airports" at bounding box center [385, 95] width 98 height 11
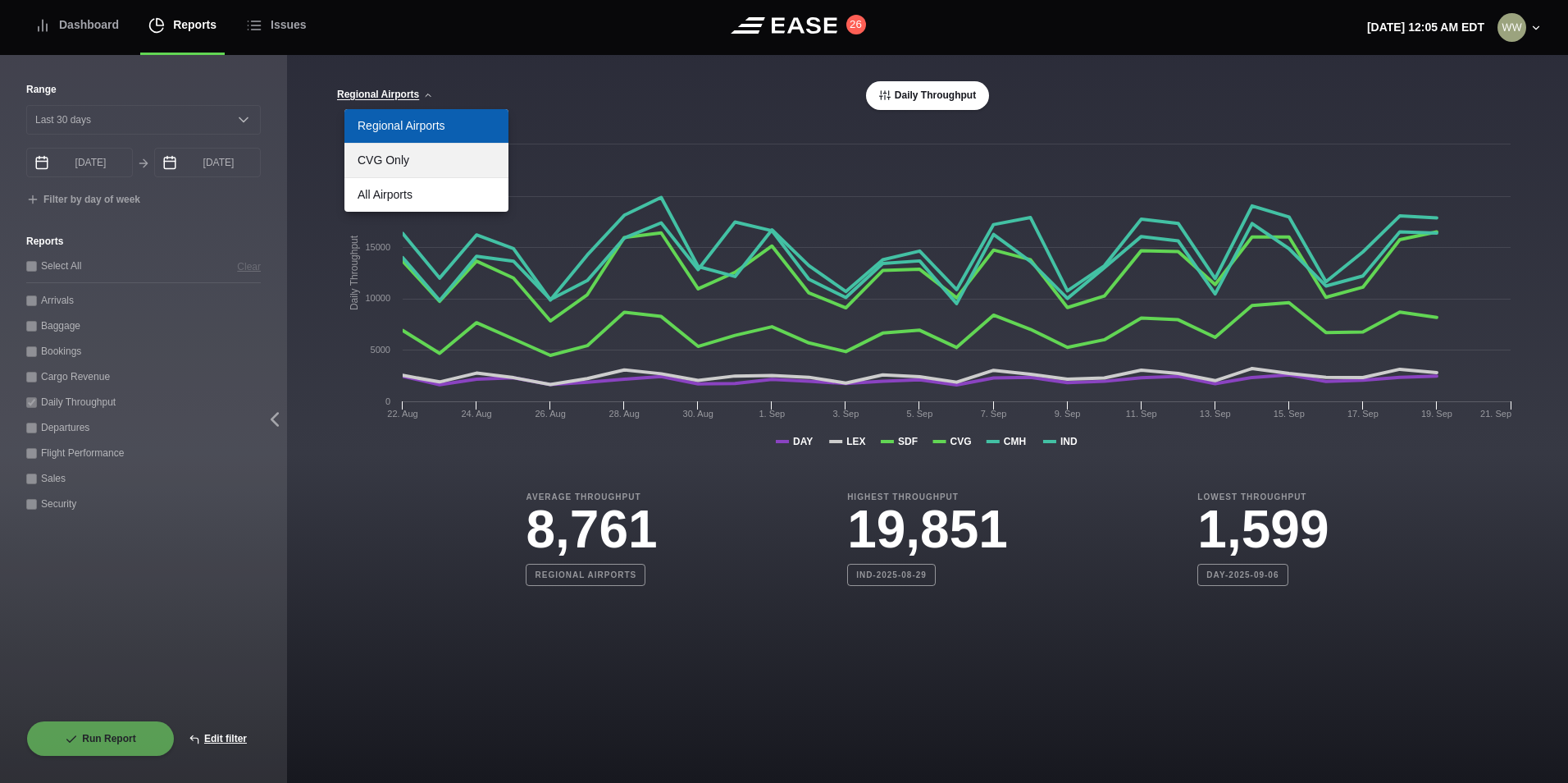
click at [428, 167] on link "CVG Only" at bounding box center [426, 161] width 164 height 34
